Goal: Information Seeking & Learning: Learn about a topic

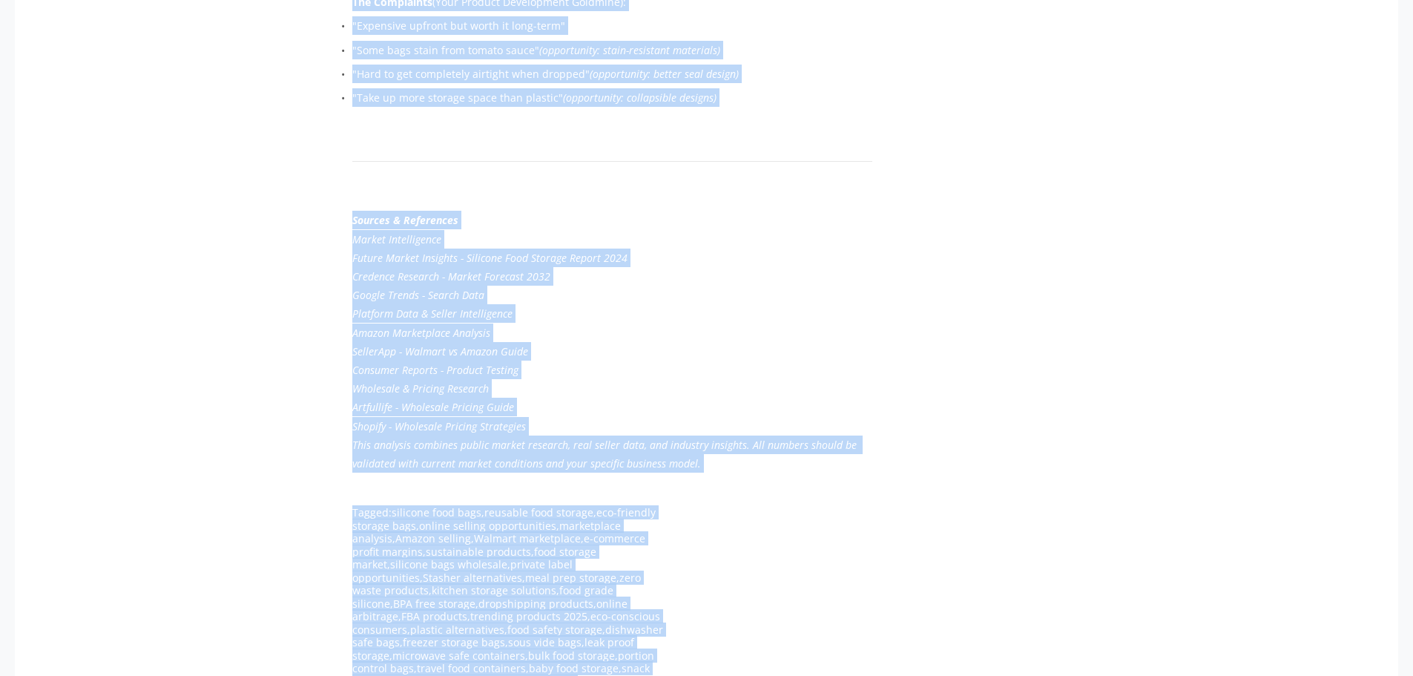
scroll to position [4132, 0]
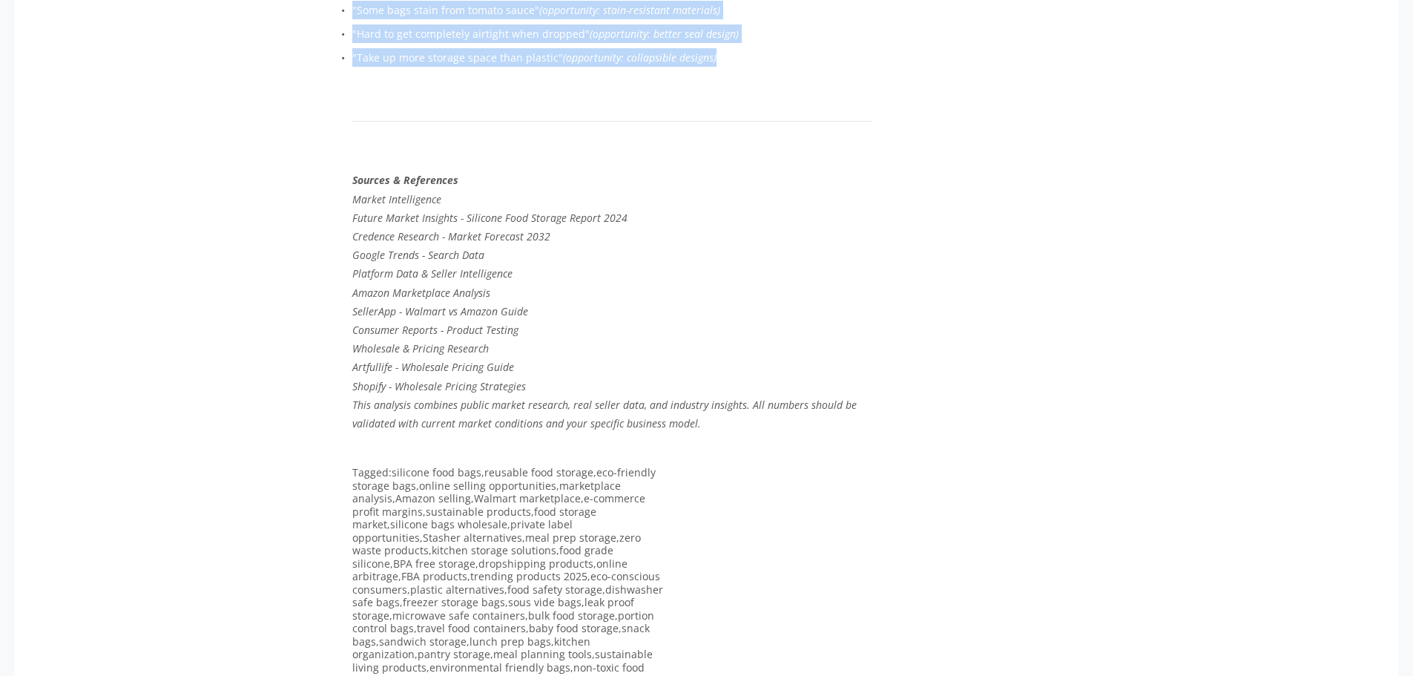
drag, startPoint x: 346, startPoint y: 200, endPoint x: 756, endPoint y: 128, distance: 417.2
copy article "Silicone Food Bags Market Opportunity: Your Complete Seller's Guide for 2025 [P…"
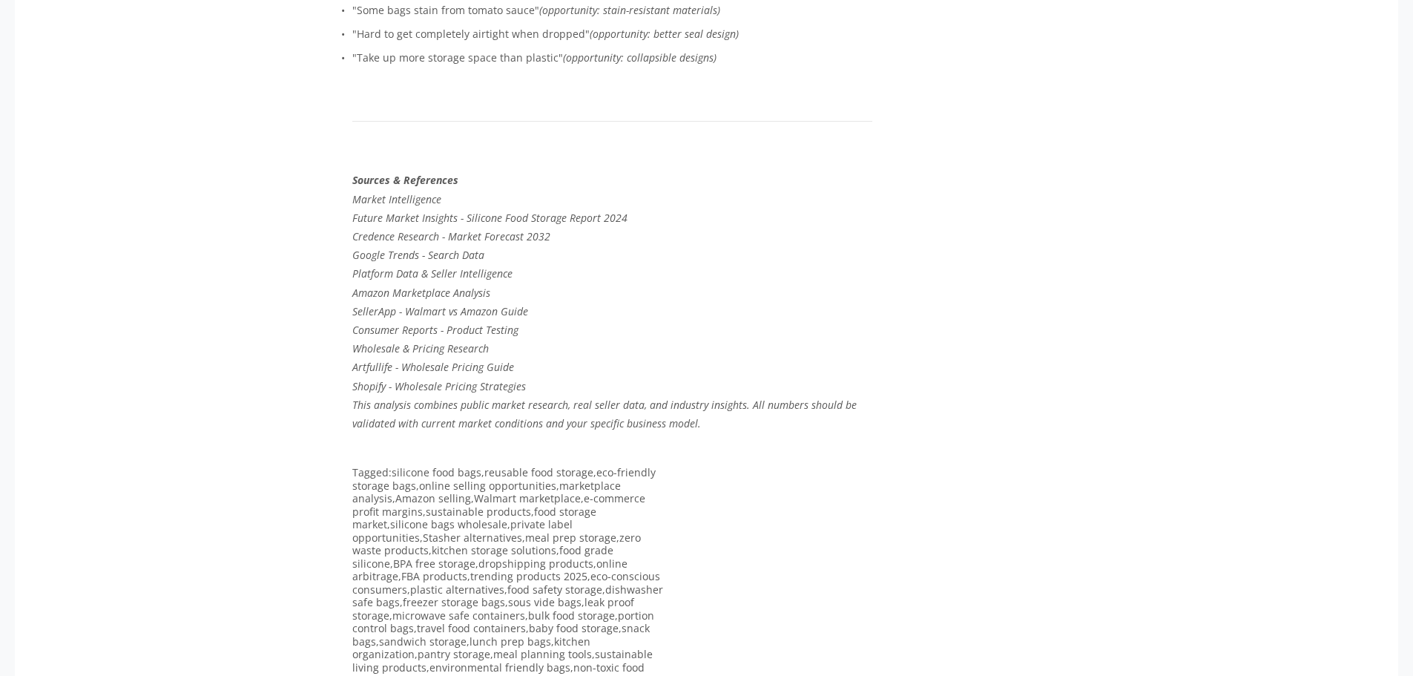
scroll to position [922, 0]
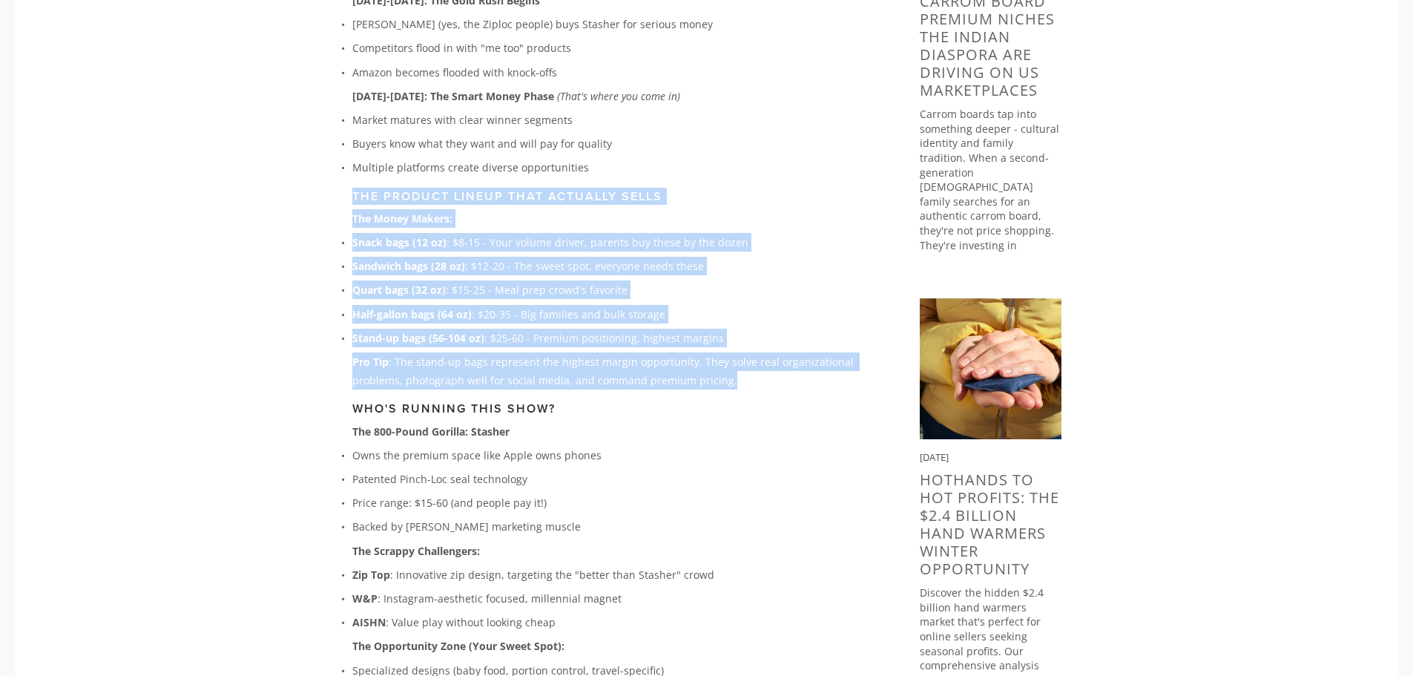
drag, startPoint x: 352, startPoint y: 195, endPoint x: 755, endPoint y: 388, distance: 446.5
click at [755, 388] on div "Ready to capture your share of a $2.2 billion market? Here's everything you nee…" at bounding box center [612, 87] width 520 height 1451
copy div "The Product Lineup That Actually Sells The Money Makers: Snack bags (12 oz) : $…"
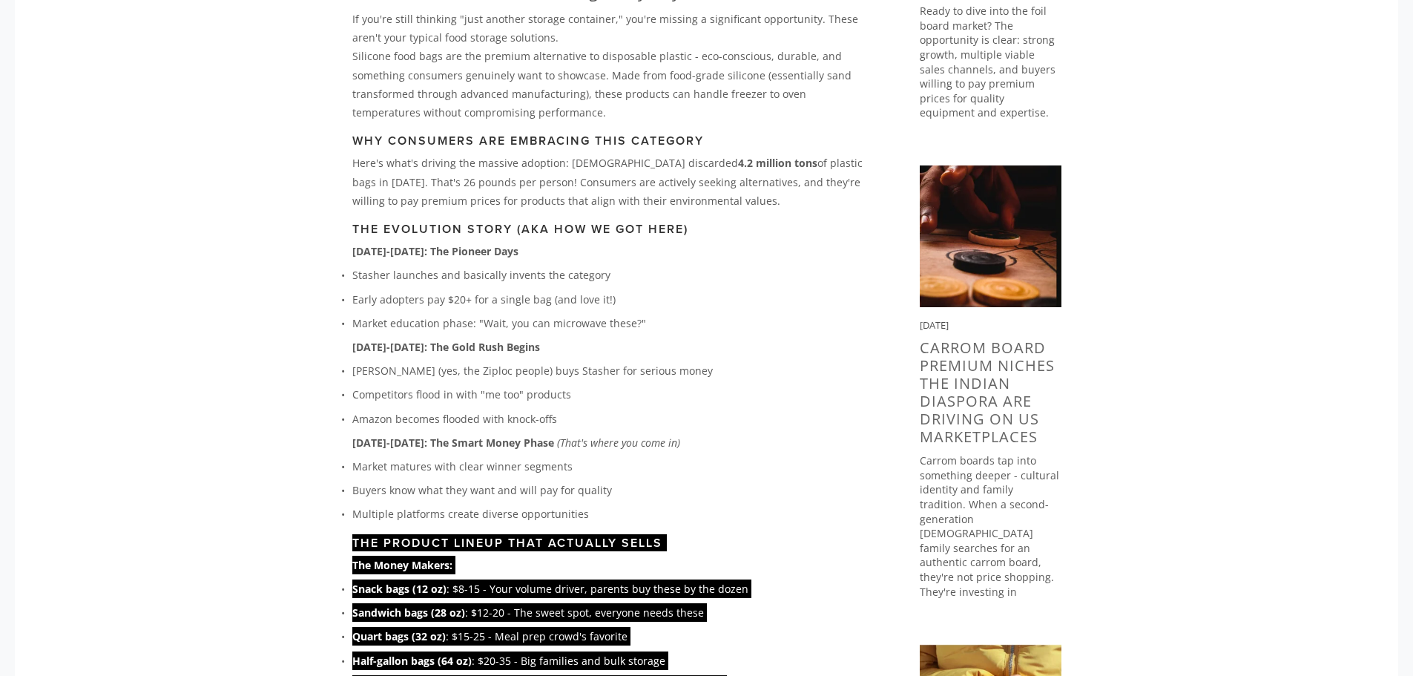
scroll to position [477, 0]
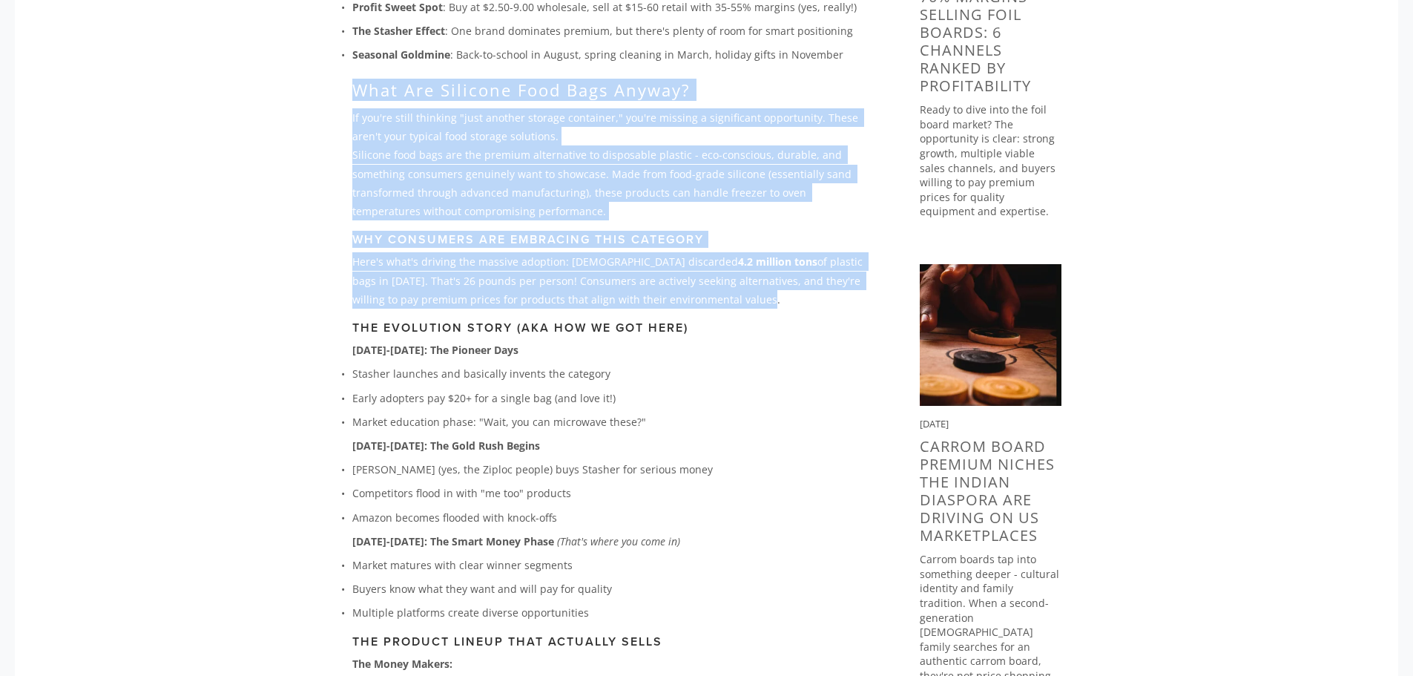
drag, startPoint x: 353, startPoint y: 89, endPoint x: 727, endPoint y: 302, distance: 430.1
click at [727, 302] on div "Ready to capture your share of a $2.2 billion market? Here's everything you nee…" at bounding box center [612, 532] width 520 height 1451
copy div "What Are Silicone Food Bags Anyway? If you're still thinking "just another stor…"
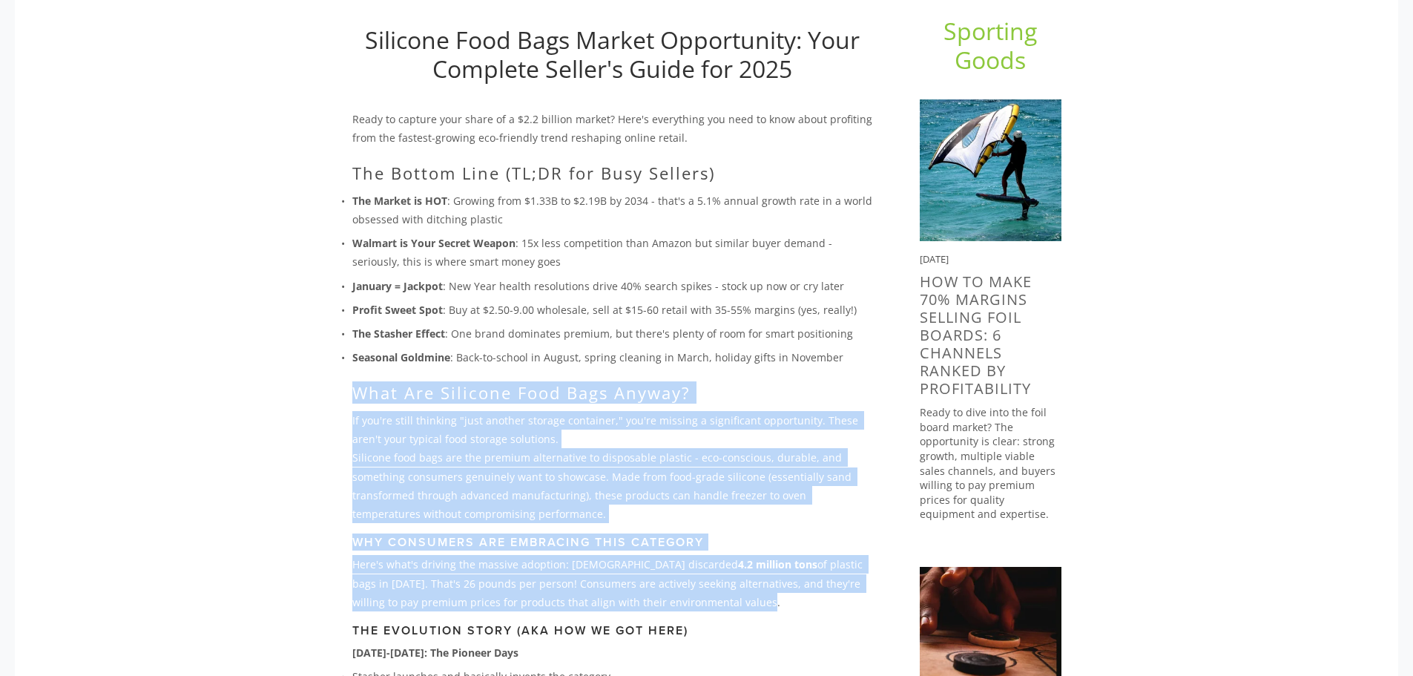
scroll to position [0, 0]
